Goal: Register for event/course: Sign up to attend an event or enroll in a course

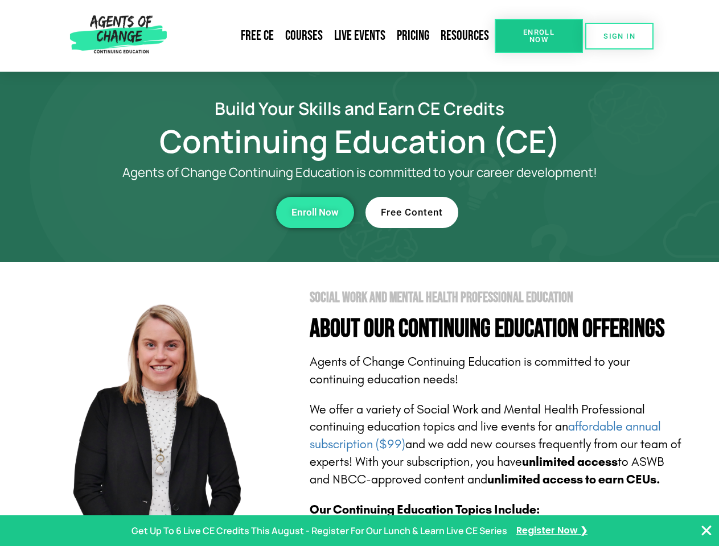
click at [359, 273] on section "Social Work and Mental Health Professional Education About Our Continuing Educa…" at bounding box center [359, 501] width 719 height 478
click at [539, 36] on span "Enroll Now" at bounding box center [539, 35] width 52 height 15
click at [619, 36] on span "SIGN IN" at bounding box center [619, 35] width 32 height 7
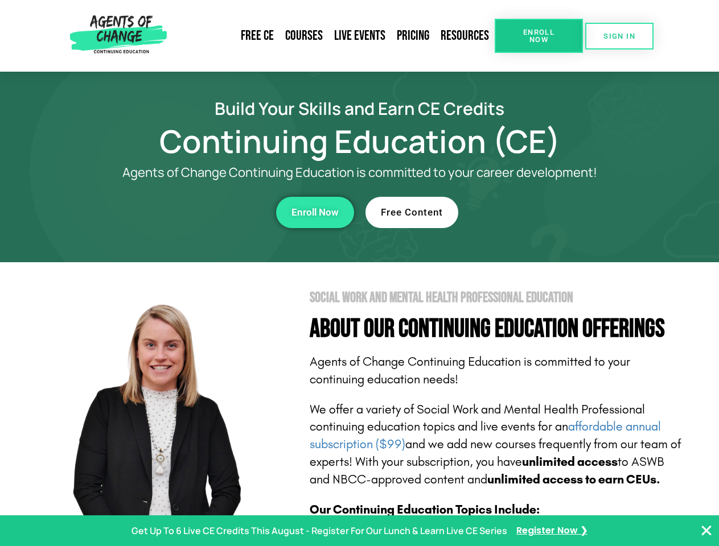
click at [198, 212] on div "Enroll Now" at bounding box center [197, 212] width 313 height 31
click at [315, 212] on span "Enroll Now" at bounding box center [314, 213] width 47 height 10
click at [522, 212] on div "Free Content" at bounding box center [521, 212] width 313 height 31
